Goal: Task Accomplishment & Management: Use online tool/utility

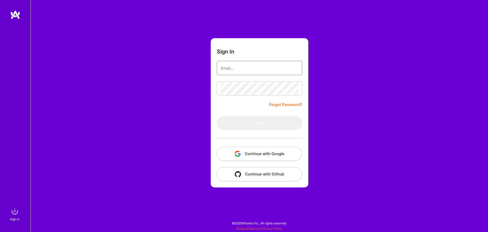
type input "[PERSON_NAME][EMAIL_ADDRESS][DOMAIN_NAME]"
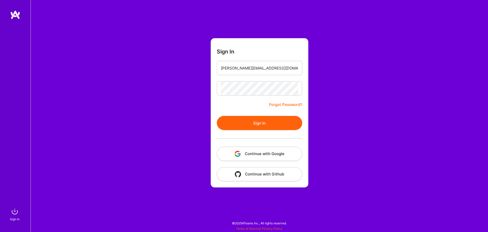
click at [237, 119] on button "Sign In" at bounding box center [259, 123] width 85 height 14
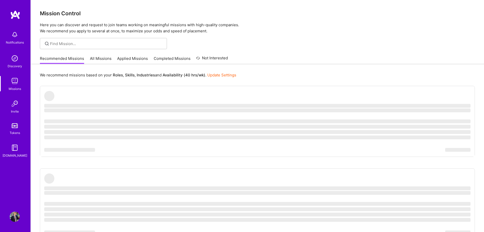
click at [96, 58] on link "All Missions" at bounding box center [101, 60] width 22 height 8
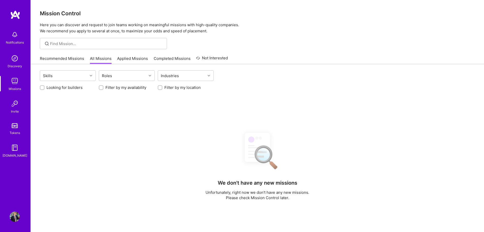
click at [120, 81] on div "Skills Roles Industries" at bounding box center [257, 76] width 435 height 12
click at [124, 77] on div "Roles" at bounding box center [123, 75] width 48 height 10
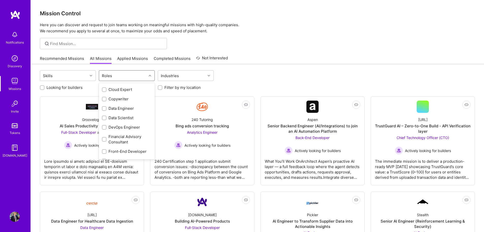
scroll to position [76, 0]
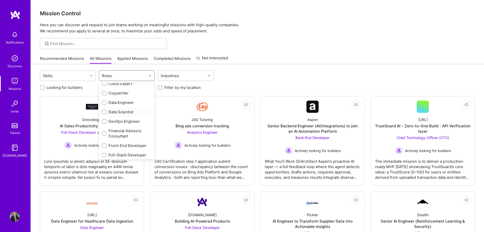
click at [128, 113] on div "Data Scientist" at bounding box center [127, 111] width 50 height 5
checkbox input "true"
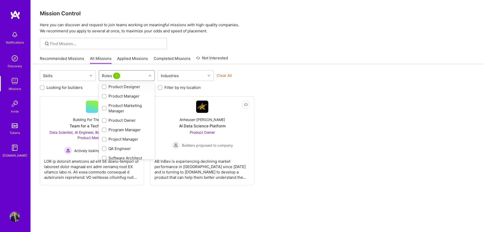
scroll to position [229, 0]
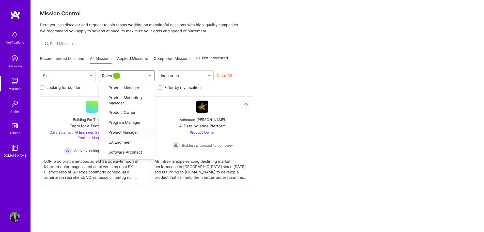
click at [310, 127] on div "Not Interested Building For The Future Team for a Tech Startup Data Scientist, …" at bounding box center [257, 140] width 435 height 89
